Goal: Transaction & Acquisition: Purchase product/service

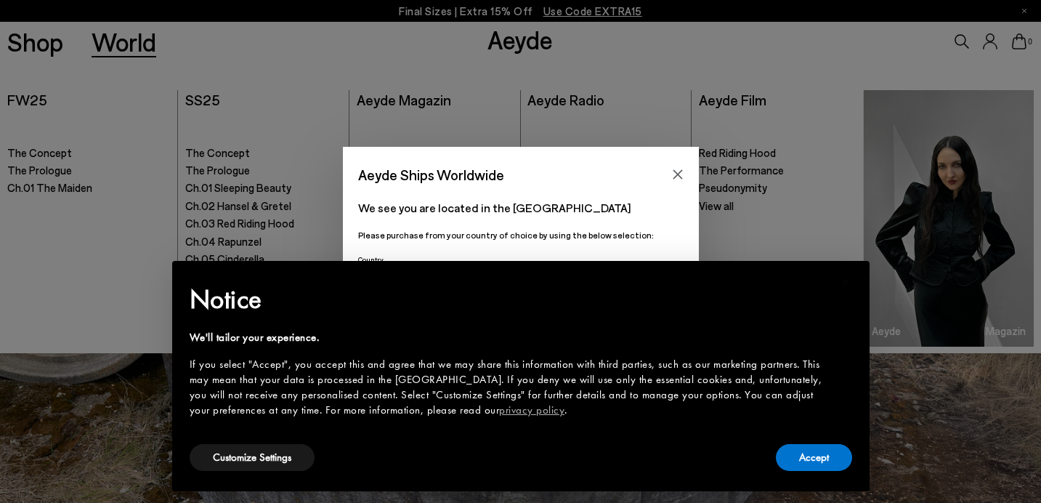
click at [41, 44] on div "Aeyde Ships Worldwide We see you are located in the United States Please purcha…" at bounding box center [520, 251] width 1041 height 503
click at [679, 169] on icon "Close" at bounding box center [678, 175] width 12 height 12
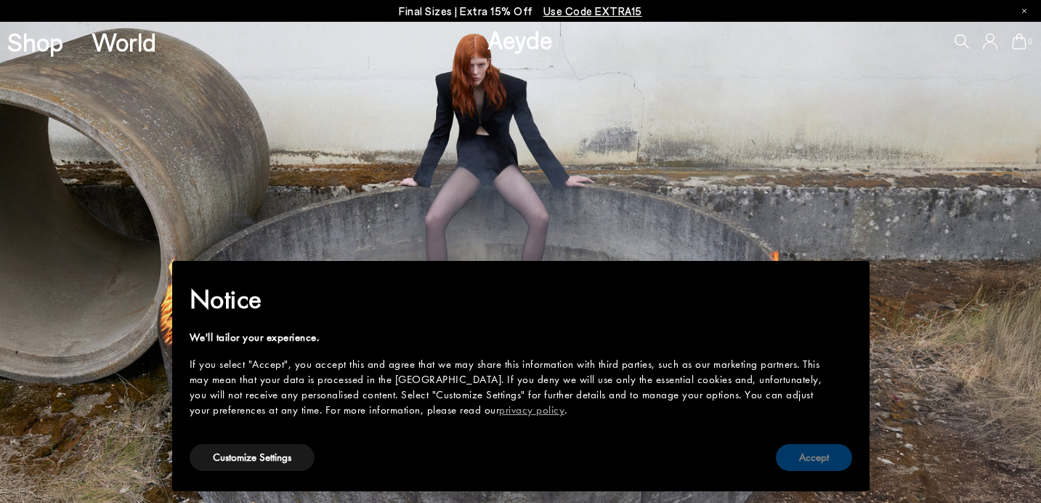
click at [800, 456] on button "Accept" at bounding box center [814, 457] width 76 height 27
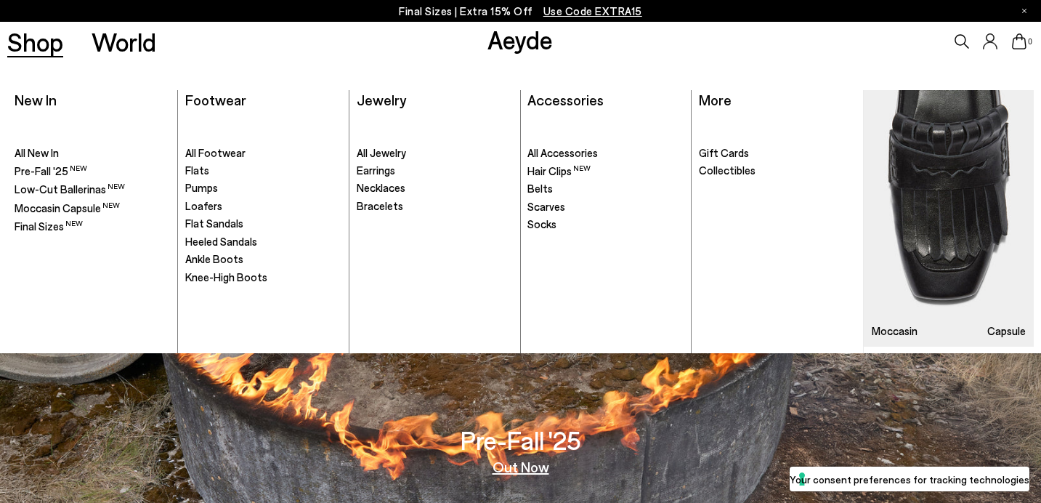
click at [42, 41] on link "Shop" at bounding box center [35, 41] width 56 height 25
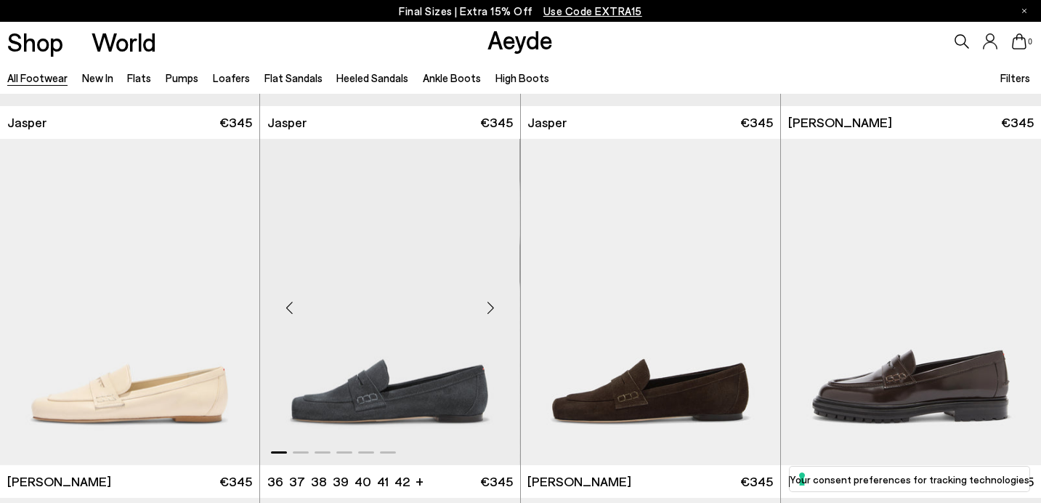
scroll to position [1818, 0]
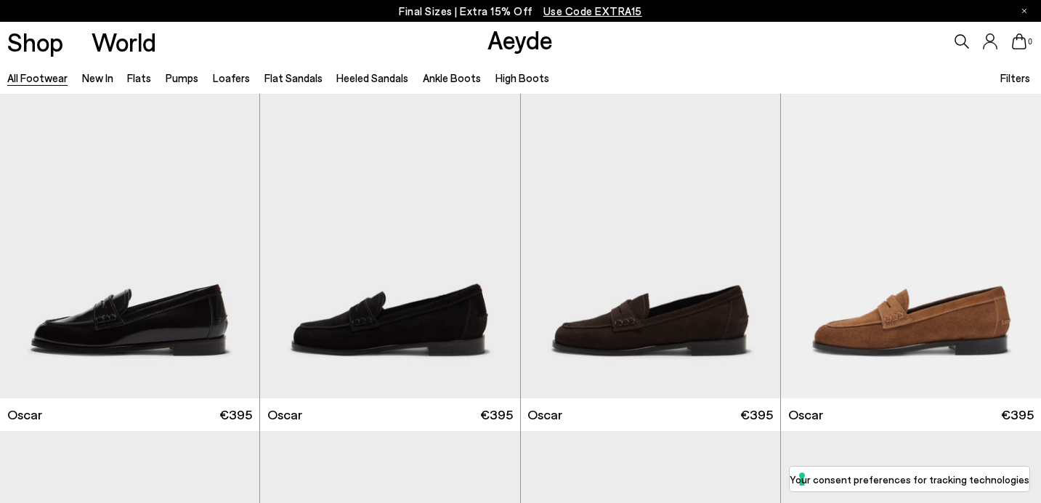
click at [964, 47] on icon at bounding box center [962, 41] width 15 height 15
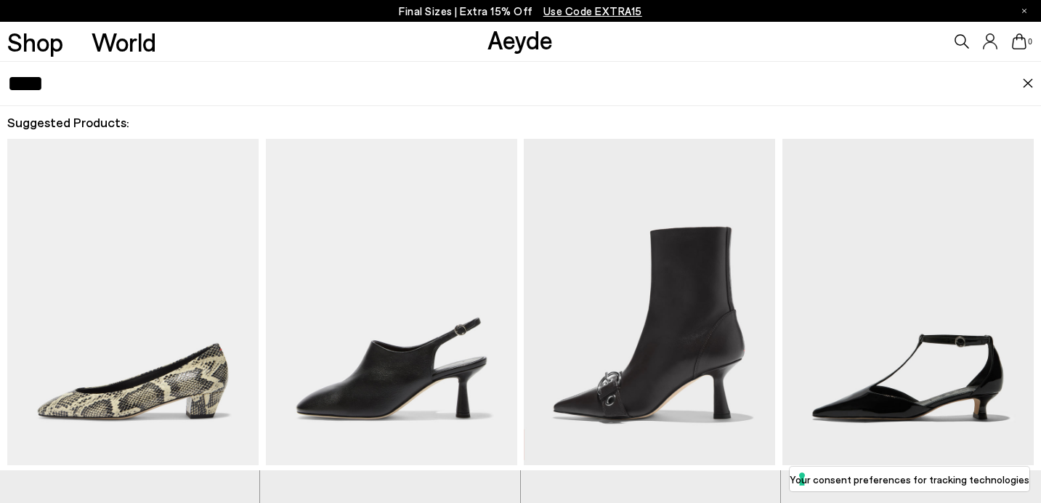
type input "****"
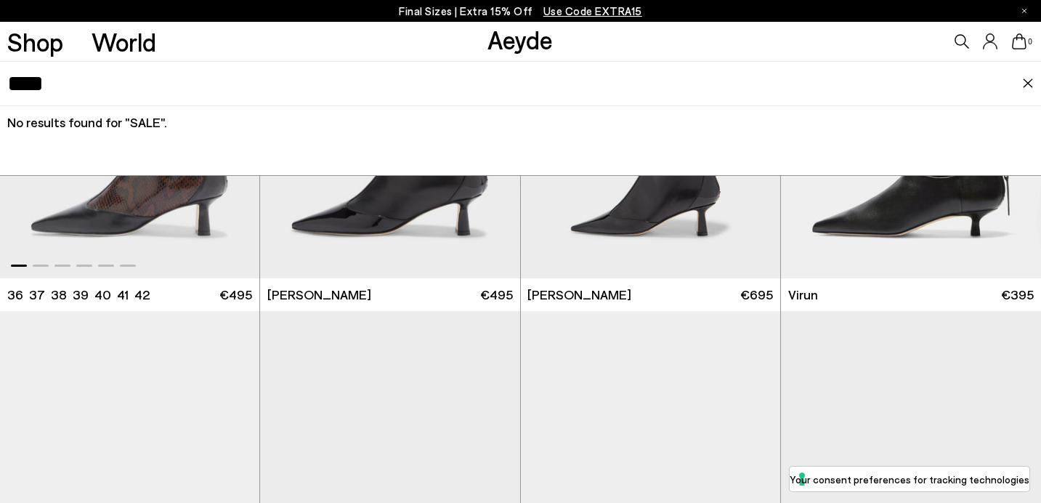
scroll to position [4758, 0]
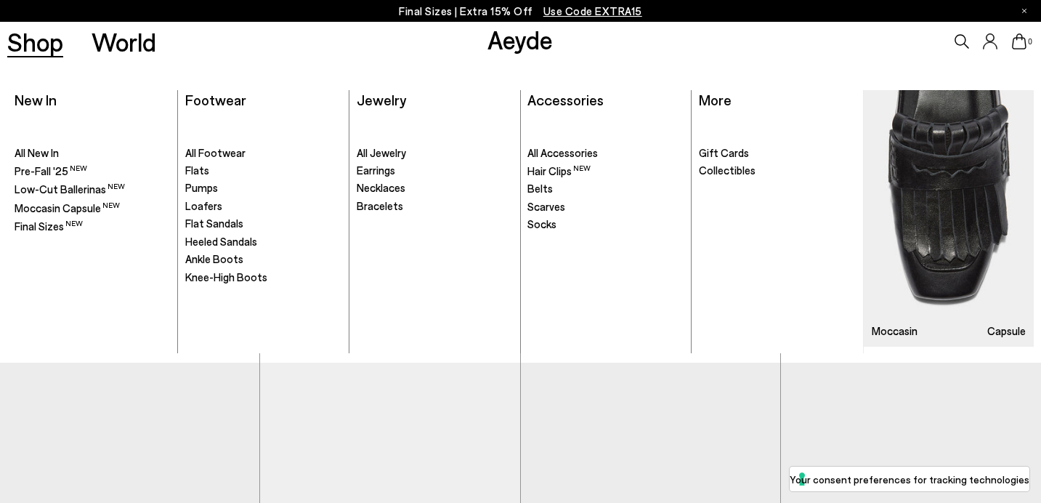
click at [33, 40] on link "Shop" at bounding box center [35, 41] width 56 height 25
